Goal: Check status: Check status

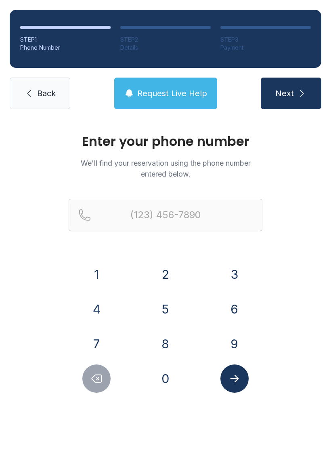
click at [169, 345] on button "8" at bounding box center [166, 344] width 28 height 28
click at [169, 386] on button "0" at bounding box center [166, 379] width 28 height 28
click at [102, 312] on button "4" at bounding box center [96, 309] width 28 height 28
click at [234, 274] on button "3" at bounding box center [235, 274] width 28 height 28
click at [168, 341] on button "8" at bounding box center [166, 344] width 28 height 28
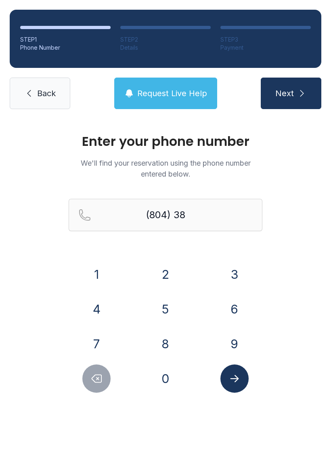
click at [224, 309] on button "6" at bounding box center [235, 309] width 28 height 28
click at [119, 310] on div "4" at bounding box center [97, 309] width 56 height 28
click at [99, 308] on button "4" at bounding box center [96, 309] width 28 height 28
click at [98, 308] on button "4" at bounding box center [96, 309] width 28 height 28
click at [164, 306] on button "5" at bounding box center [166, 309] width 28 height 28
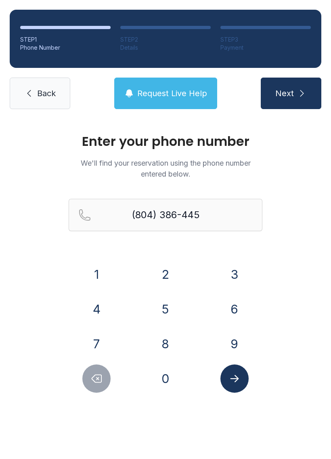
click at [101, 337] on button "7" at bounding box center [96, 344] width 28 height 28
type input "[PHONE_NUMBER]"
click at [234, 380] on icon "Submit lookup form" at bounding box center [235, 379] width 12 height 12
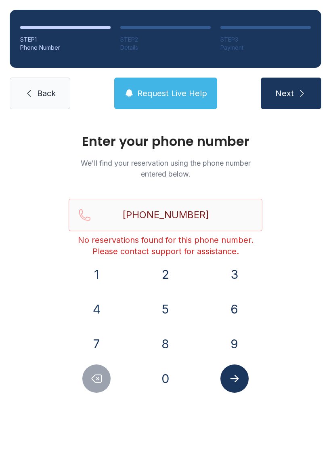
click at [47, 92] on span "Back" at bounding box center [46, 93] width 19 height 11
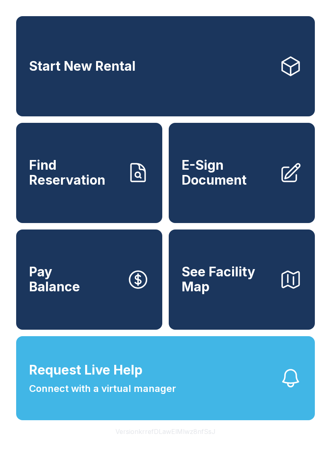
click at [199, 411] on button "Request Live Help Connect with a virtual manager" at bounding box center [165, 378] width 299 height 84
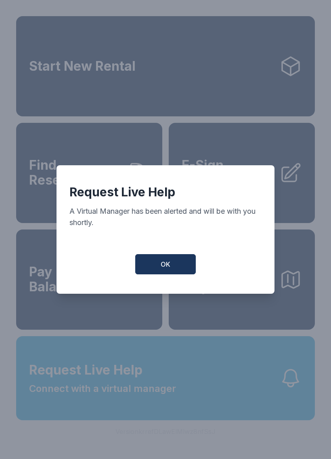
click at [177, 274] on button "OK" at bounding box center [165, 264] width 61 height 20
